Goal: Task Accomplishment & Management: Use online tool/utility

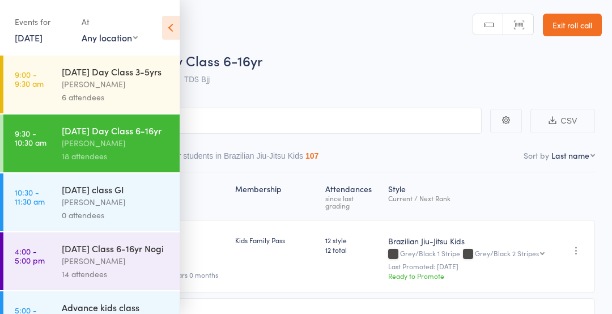
click at [162, 29] on icon at bounding box center [171, 28] width 18 height 24
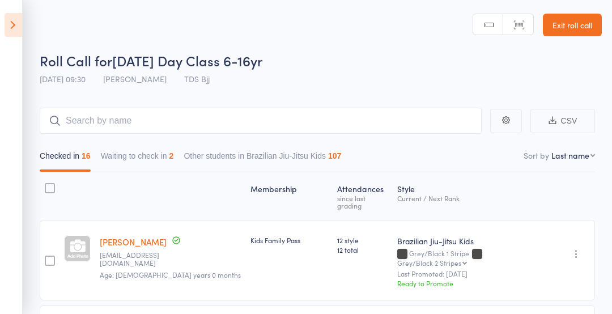
click at [16, 36] on icon at bounding box center [14, 25] width 18 height 24
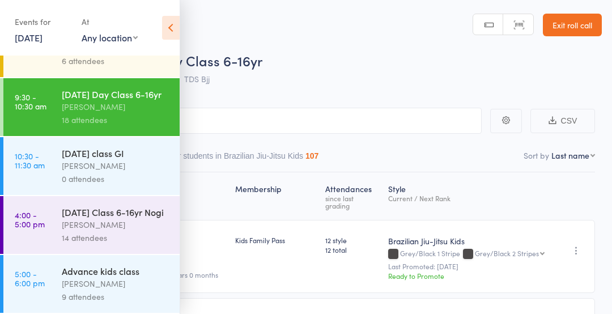
scroll to position [75, 0]
click at [120, 223] on div "[PERSON_NAME]" at bounding box center [116, 224] width 108 height 13
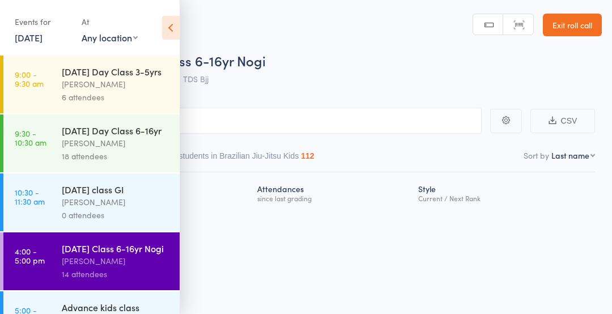
click at [177, 28] on icon at bounding box center [171, 28] width 18 height 24
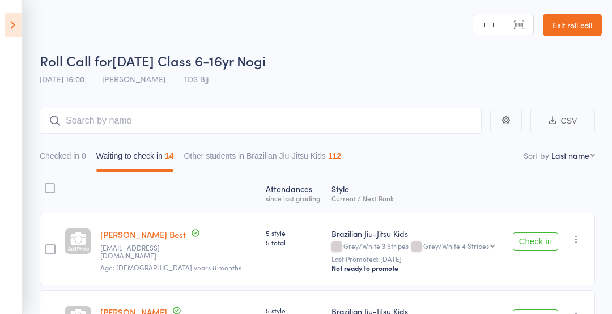
click at [529, 235] on button "Check in" at bounding box center [534, 241] width 45 height 18
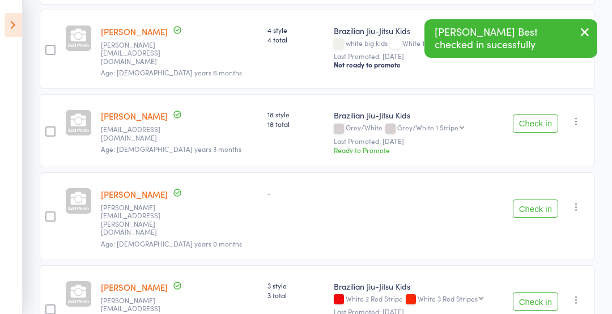
scroll to position [431, 0]
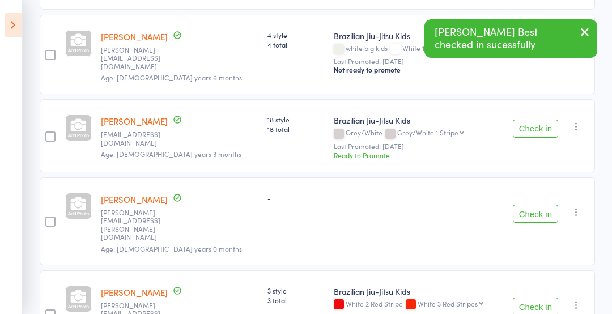
click at [544, 122] on button "Check in" at bounding box center [534, 128] width 45 height 18
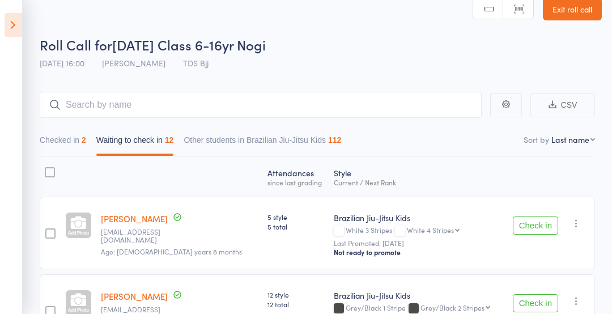
scroll to position [14, 0]
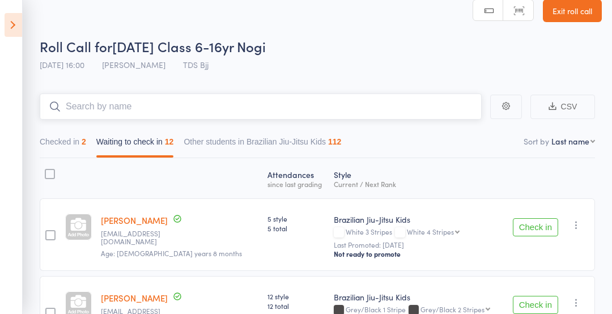
click at [368, 103] on input "search" at bounding box center [261, 106] width 442 height 26
type input "n"
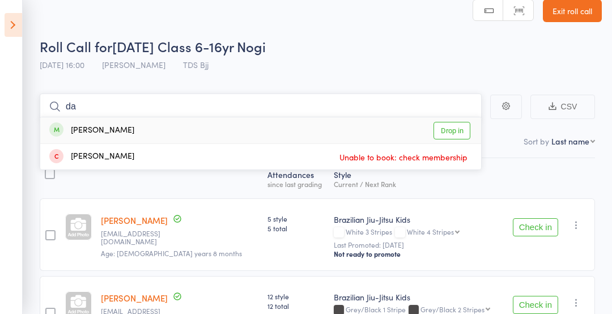
type input "d"
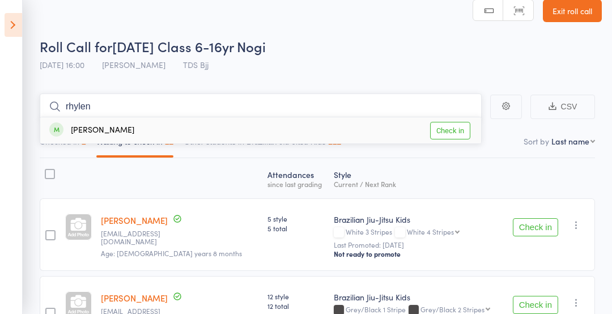
type input "rhylen"
click at [462, 123] on link "Check in" at bounding box center [450, 131] width 40 height 18
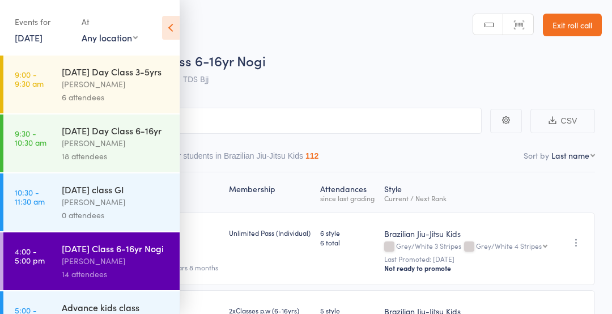
click at [166, 25] on icon at bounding box center [171, 28] width 18 height 24
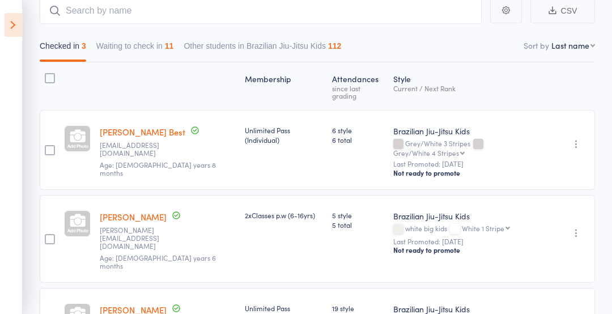
scroll to position [109, 0]
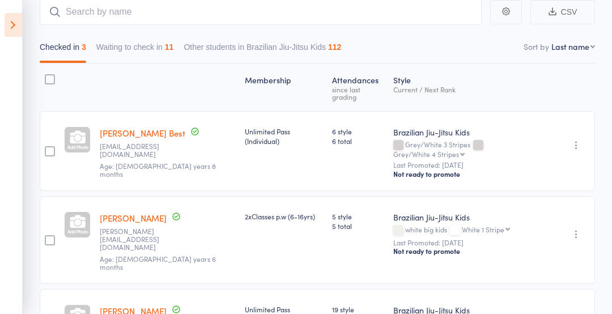
click at [123, 55] on button "Waiting to check in 11" at bounding box center [135, 50] width 78 height 26
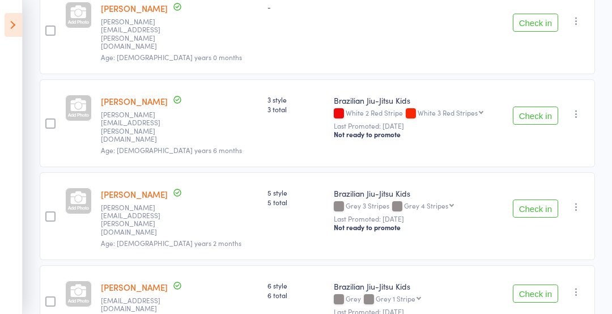
scroll to position [463, 0]
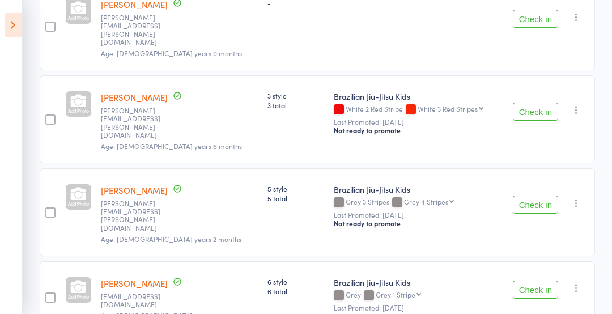
click at [541, 102] on button "Check in" at bounding box center [534, 111] width 45 height 18
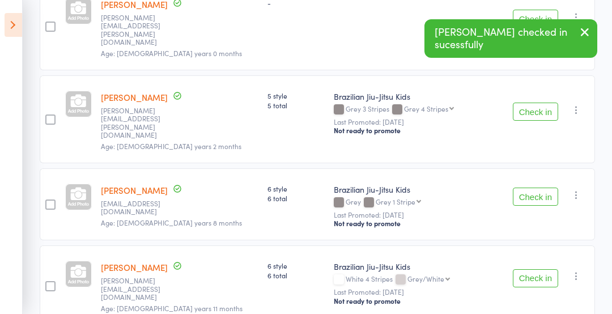
click at [532, 102] on button "Check in" at bounding box center [534, 111] width 45 height 18
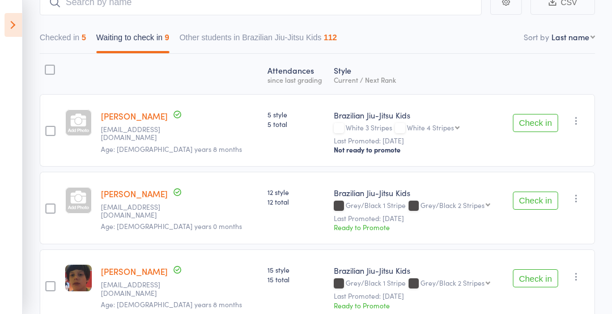
scroll to position [148, 0]
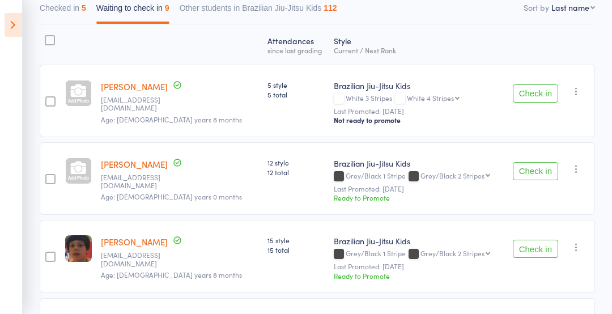
click at [547, 251] on button "Check in" at bounding box center [534, 249] width 45 height 18
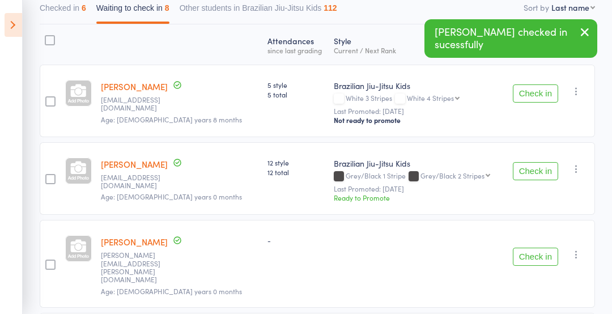
click at [534, 177] on button "Check in" at bounding box center [534, 171] width 45 height 18
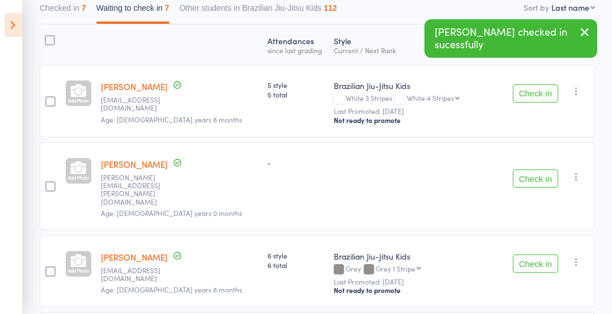
click at [530, 84] on button "Check in" at bounding box center [534, 93] width 45 height 18
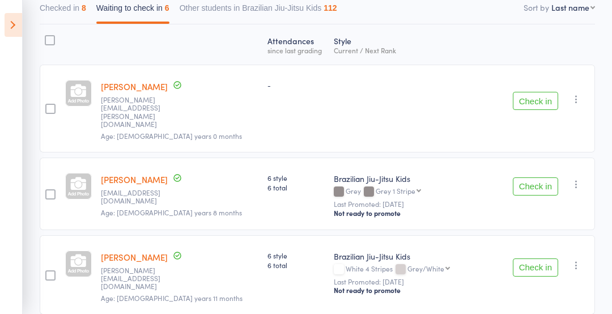
scroll to position [0, 0]
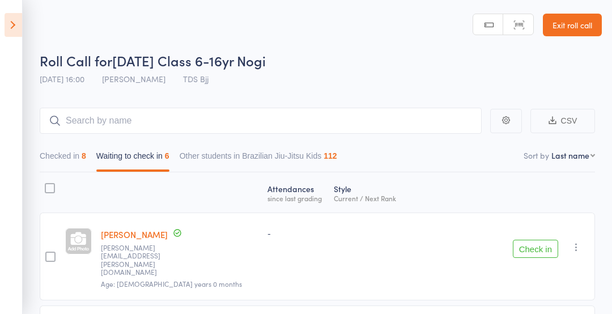
click at [336, 151] on div "112" at bounding box center [329, 155] width 13 height 9
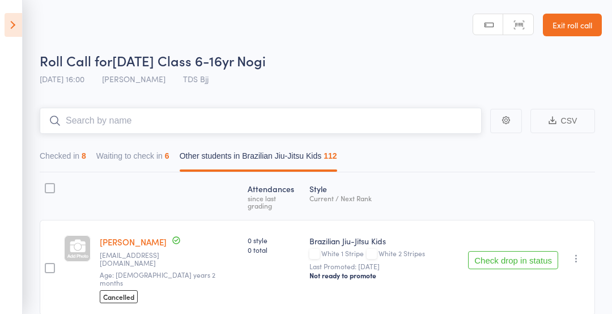
click at [341, 123] on input "search" at bounding box center [261, 121] width 442 height 26
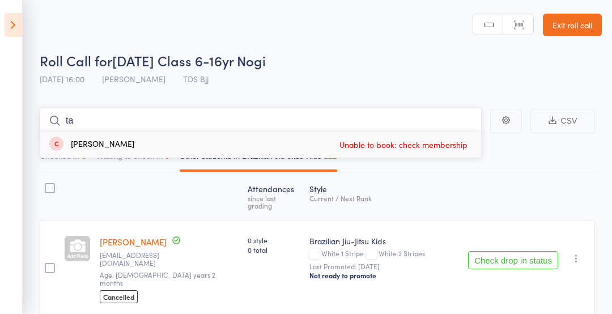
type input "t"
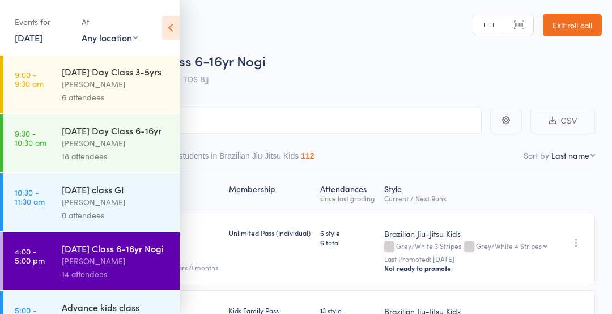
click at [169, 24] on icon at bounding box center [171, 28] width 18 height 24
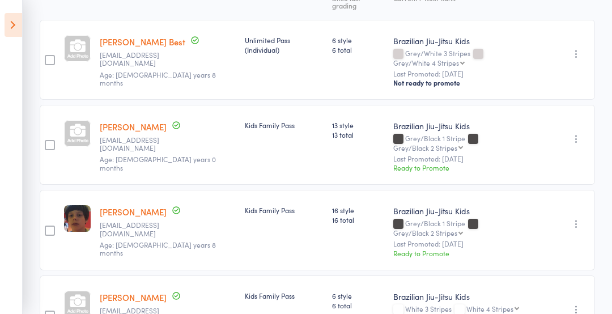
scroll to position [215, 0]
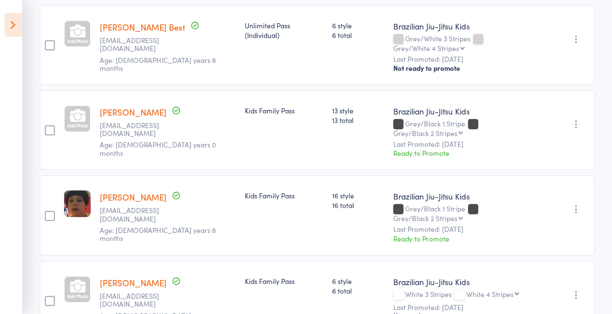
click at [579, 203] on icon "button" at bounding box center [575, 208] width 11 height 11
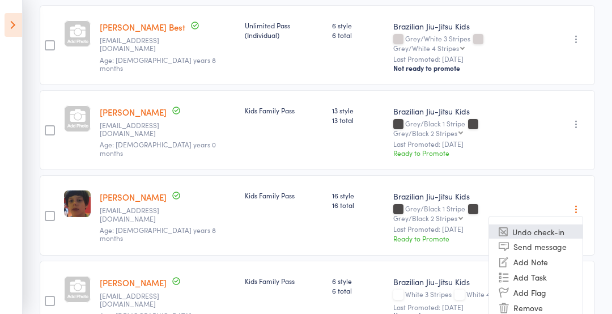
click at [544, 224] on li "Undo check-in" at bounding box center [535, 231] width 93 height 14
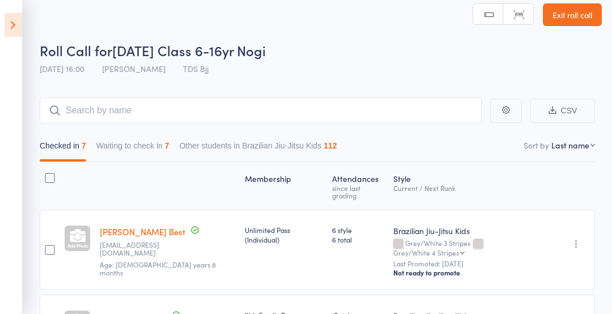
scroll to position [0, 0]
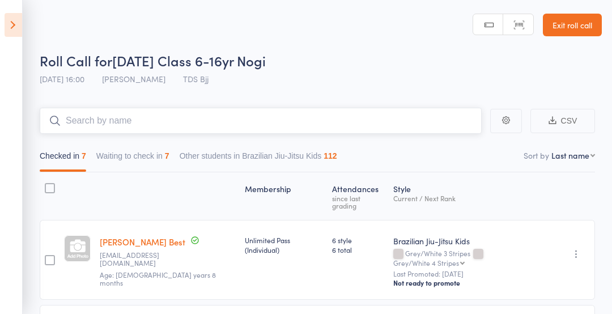
click at [127, 110] on input "search" at bounding box center [261, 121] width 442 height 26
click at [436, 115] on input "search" at bounding box center [261, 121] width 442 height 26
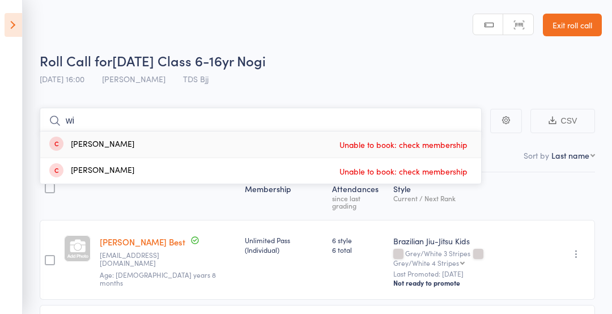
type input "w"
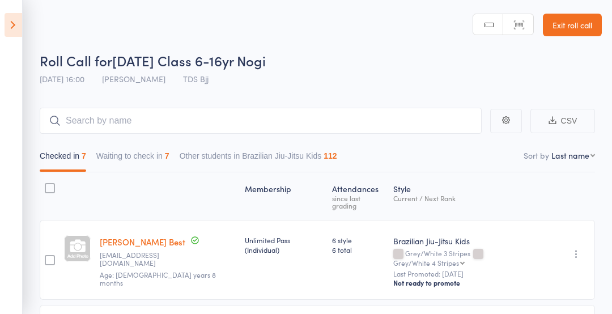
click at [19, 36] on icon at bounding box center [14, 25] width 18 height 24
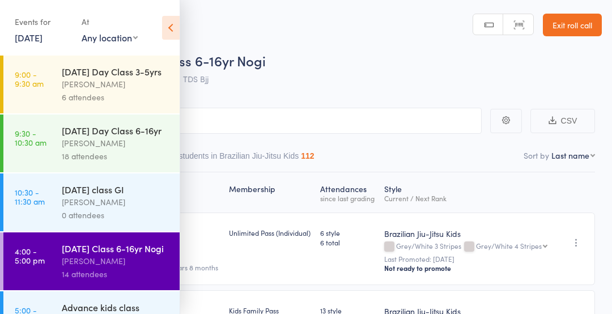
click at [46, 100] on link "9:00 - 9:30 am Wednesday Day Class 3-5yrs Gary Porter 6 attendees" at bounding box center [91, 84] width 176 height 58
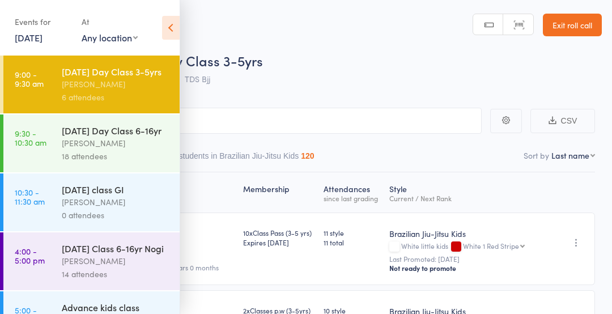
click at [168, 24] on icon at bounding box center [171, 28] width 18 height 24
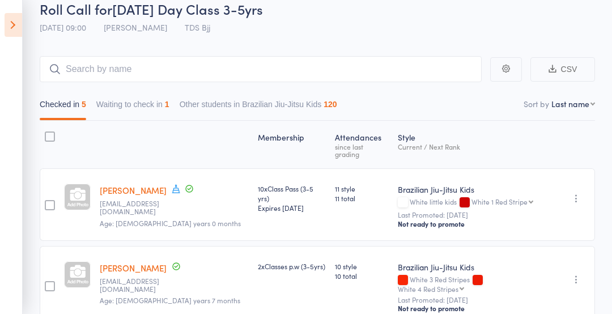
scroll to position [61, 0]
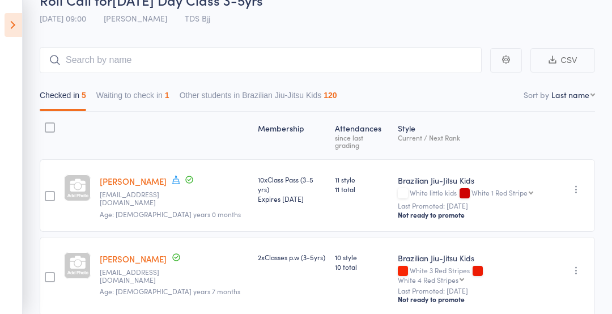
click at [144, 178] on link "Owen Bauer" at bounding box center [133, 181] width 67 height 12
click at [171, 174] on icon at bounding box center [176, 179] width 10 height 10
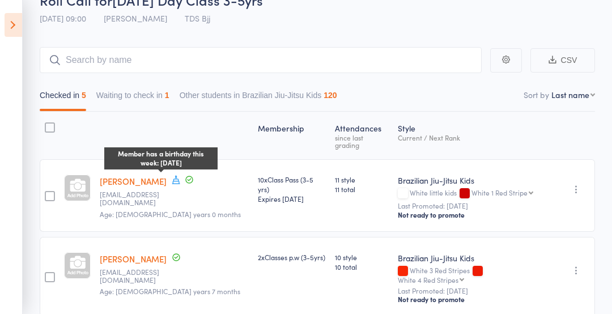
click at [171, 174] on icon at bounding box center [176, 179] width 10 height 10
click at [501, 122] on div "Style Current / Next Rank" at bounding box center [473, 135] width 160 height 37
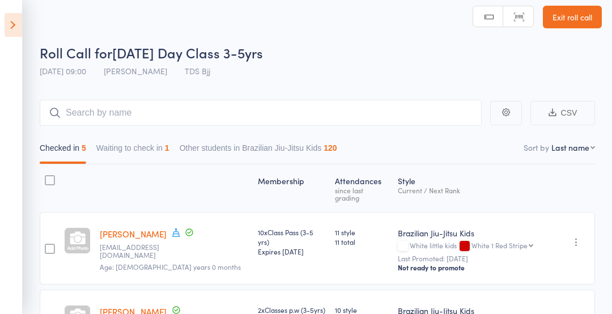
scroll to position [0, 0]
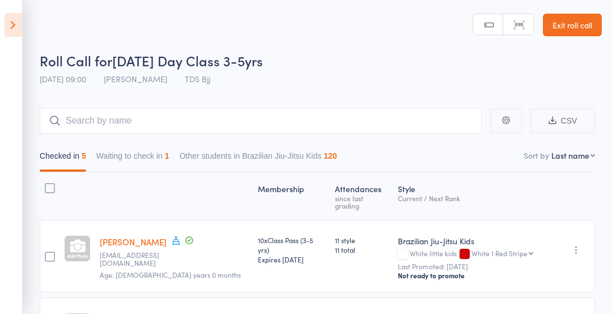
click at [10, 24] on icon at bounding box center [14, 25] width 18 height 24
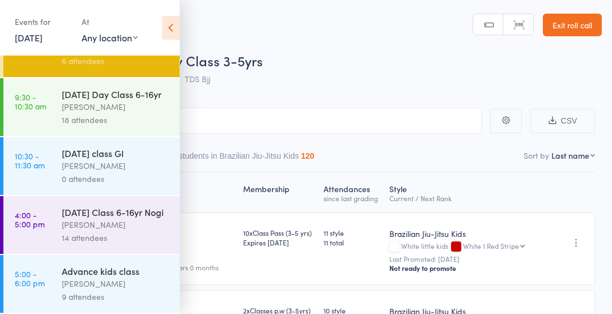
scroll to position [75, 0]
click at [126, 286] on div "[PERSON_NAME]" at bounding box center [116, 283] width 108 height 13
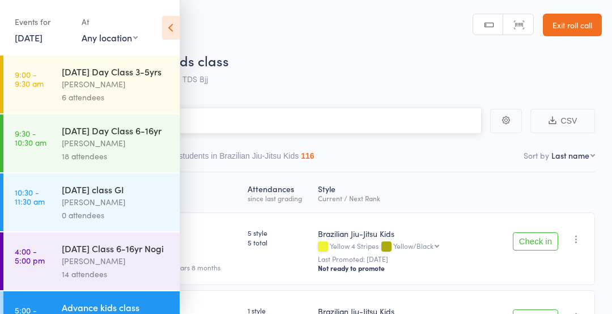
scroll to position [75, 0]
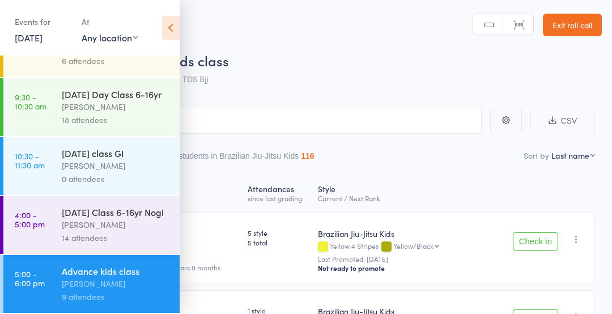
click at [127, 223] on div "[PERSON_NAME]" at bounding box center [116, 224] width 108 height 13
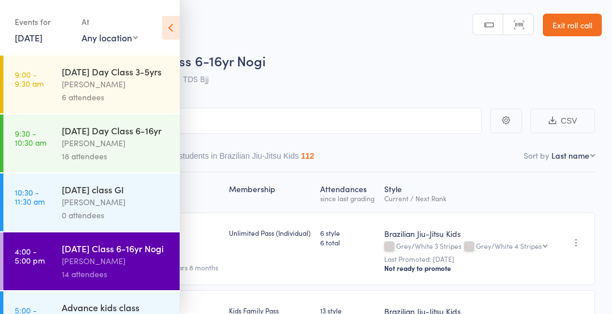
click at [173, 34] on icon at bounding box center [171, 28] width 18 height 24
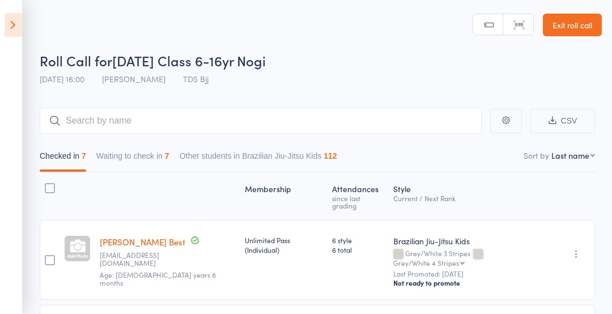
click at [151, 165] on button "Waiting to check in 7" at bounding box center [132, 159] width 73 height 26
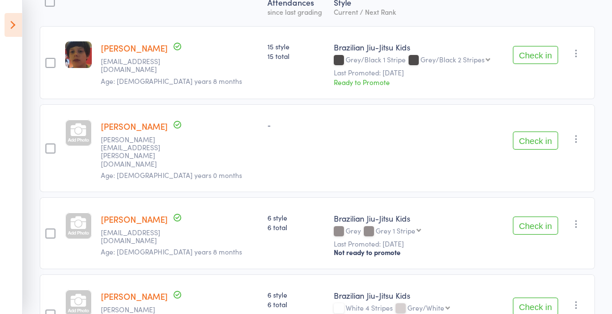
scroll to position [187, 0]
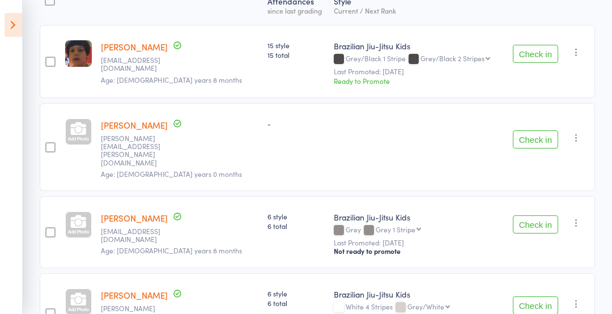
click at [539, 215] on button "Check in" at bounding box center [534, 224] width 45 height 18
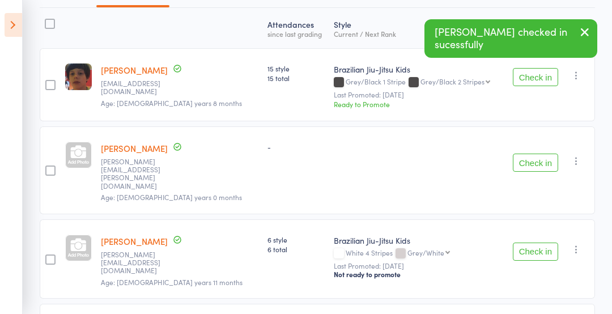
scroll to position [164, 0]
click at [541, 243] on button "Check in" at bounding box center [534, 252] width 45 height 18
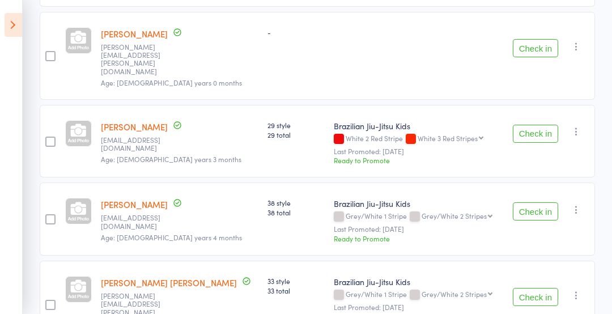
scroll to position [319, 0]
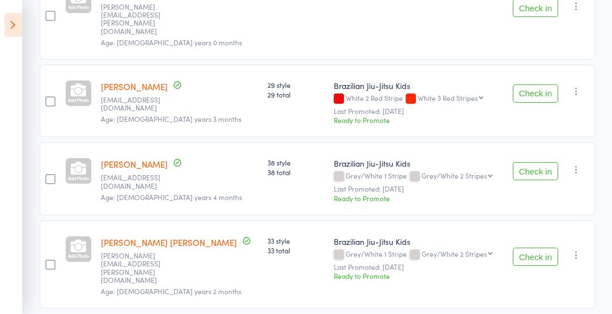
click at [546, 247] on button "Check in" at bounding box center [534, 256] width 45 height 18
